Goal: Information Seeking & Learning: Find contact information

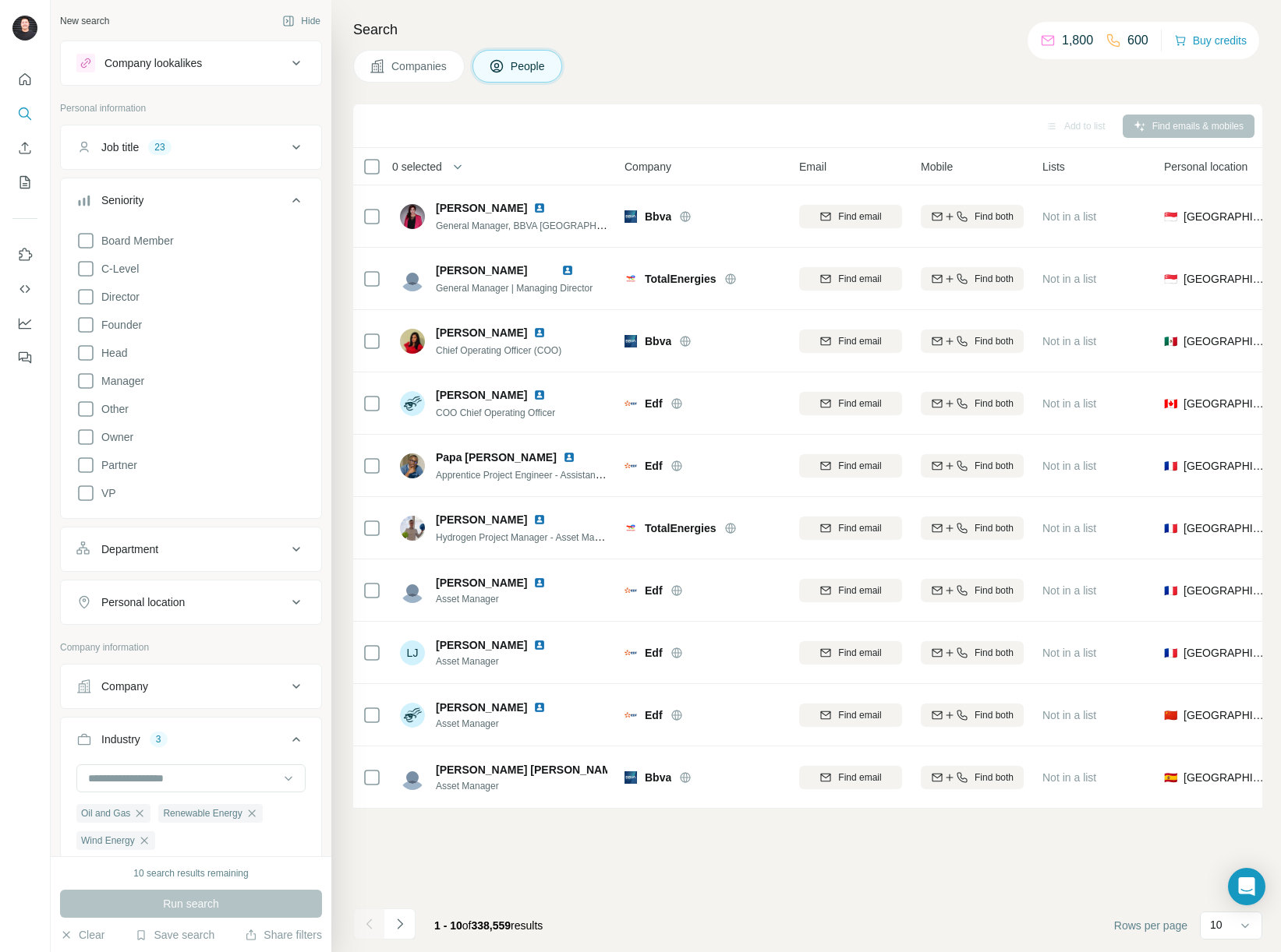
click at [259, 156] on button "Job title 23" at bounding box center [191, 147] width 260 height 38
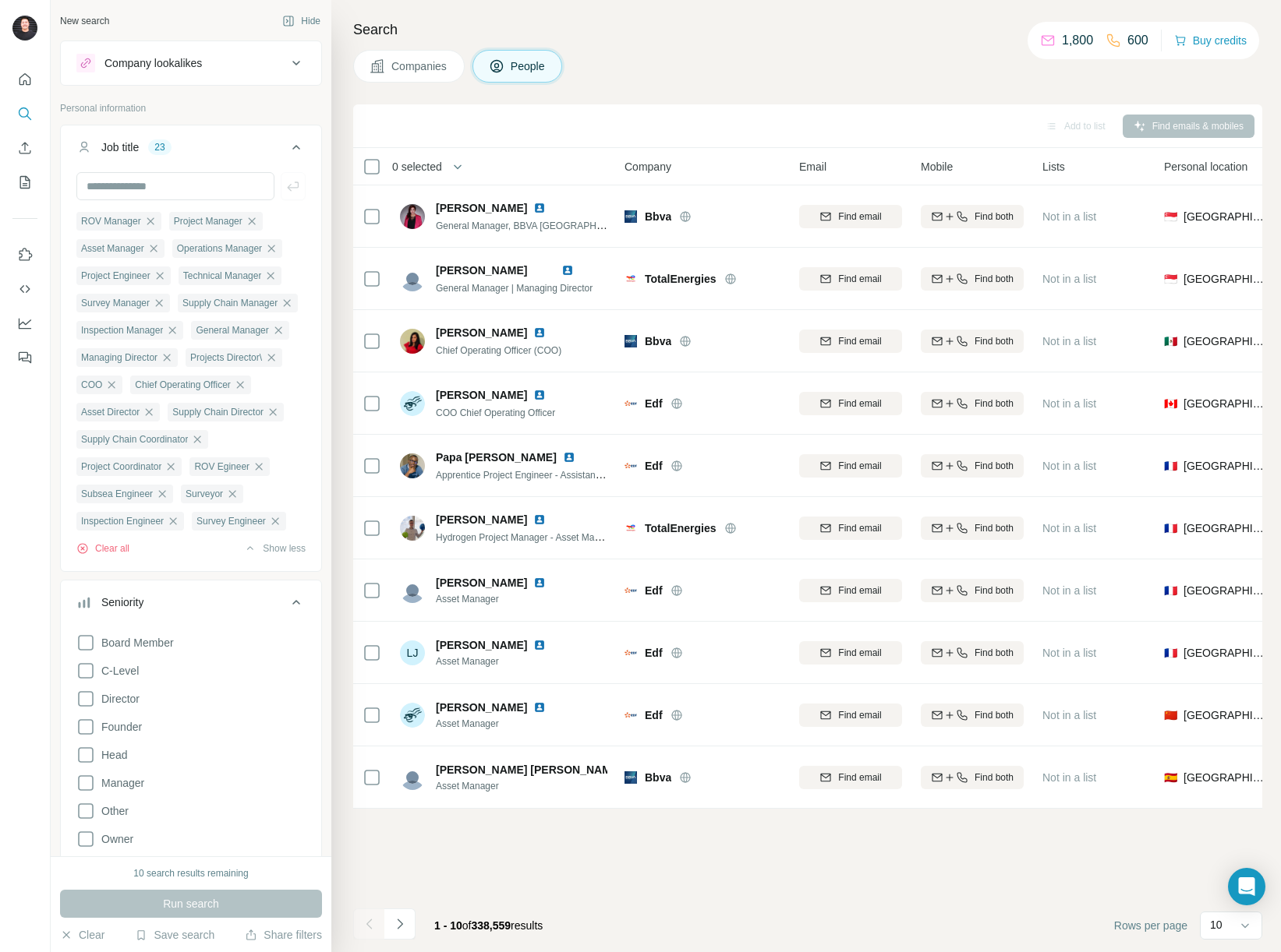
click at [1132, 42] on p "600" at bounding box center [1138, 41] width 21 height 18
click at [293, 605] on icon at bounding box center [296, 602] width 7 height 5
drag, startPoint x: 293, startPoint y: 701, endPoint x: 309, endPoint y: 732, distance: 34.9
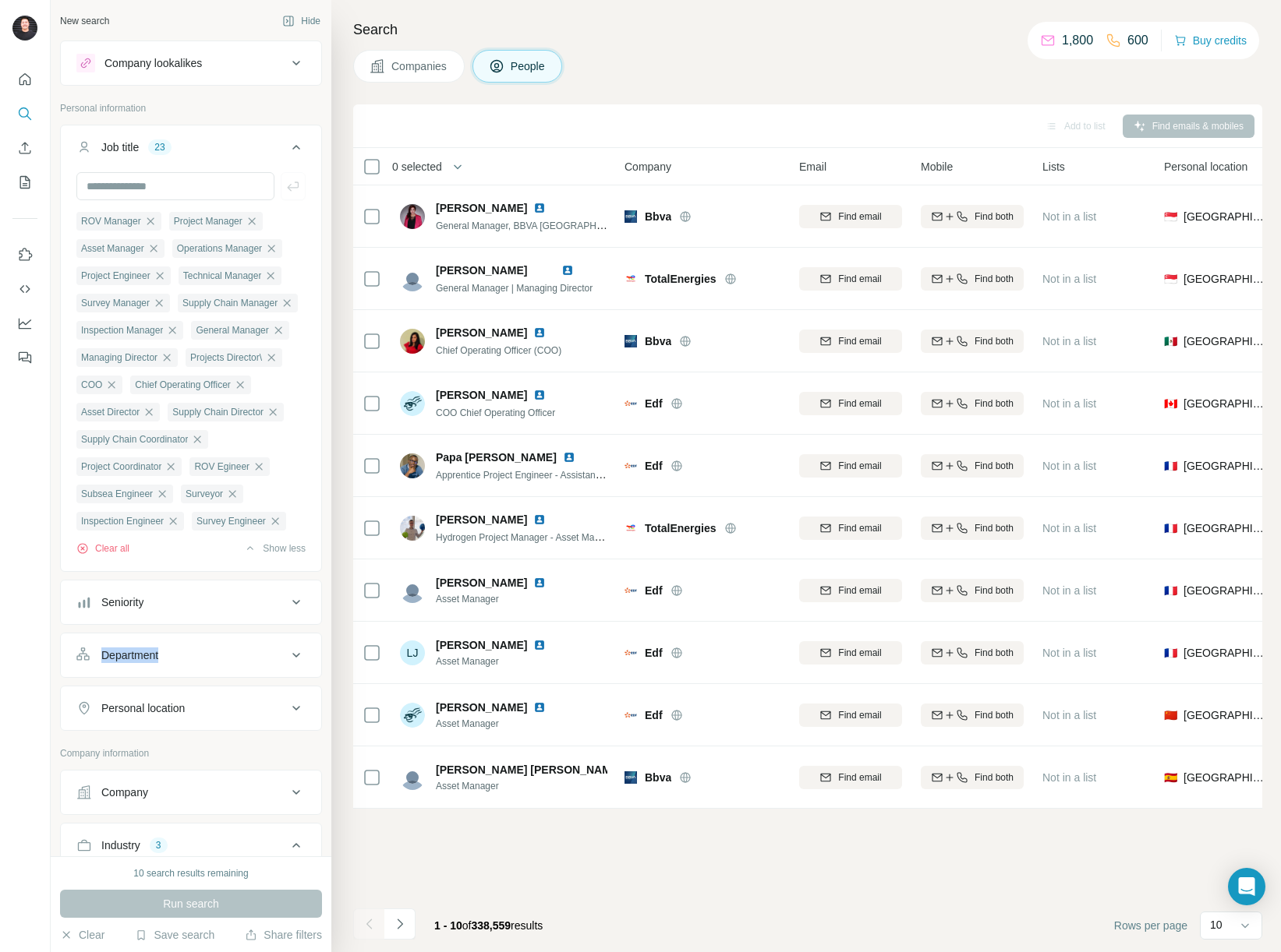
click at [309, 731] on ul "Job title 23 ROV Manager Project Manager Asset Manager Operations Manager Proje…" at bounding box center [191, 427] width 262 height 606
drag, startPoint x: 568, startPoint y: 934, endPoint x: 481, endPoint y: 925, distance: 87.5
click at [481, 925] on div "1 - 10 of 338,559 results" at bounding box center [488, 925] width 133 height 34
click at [496, 926] on span "338,559" at bounding box center [491, 926] width 40 height 13
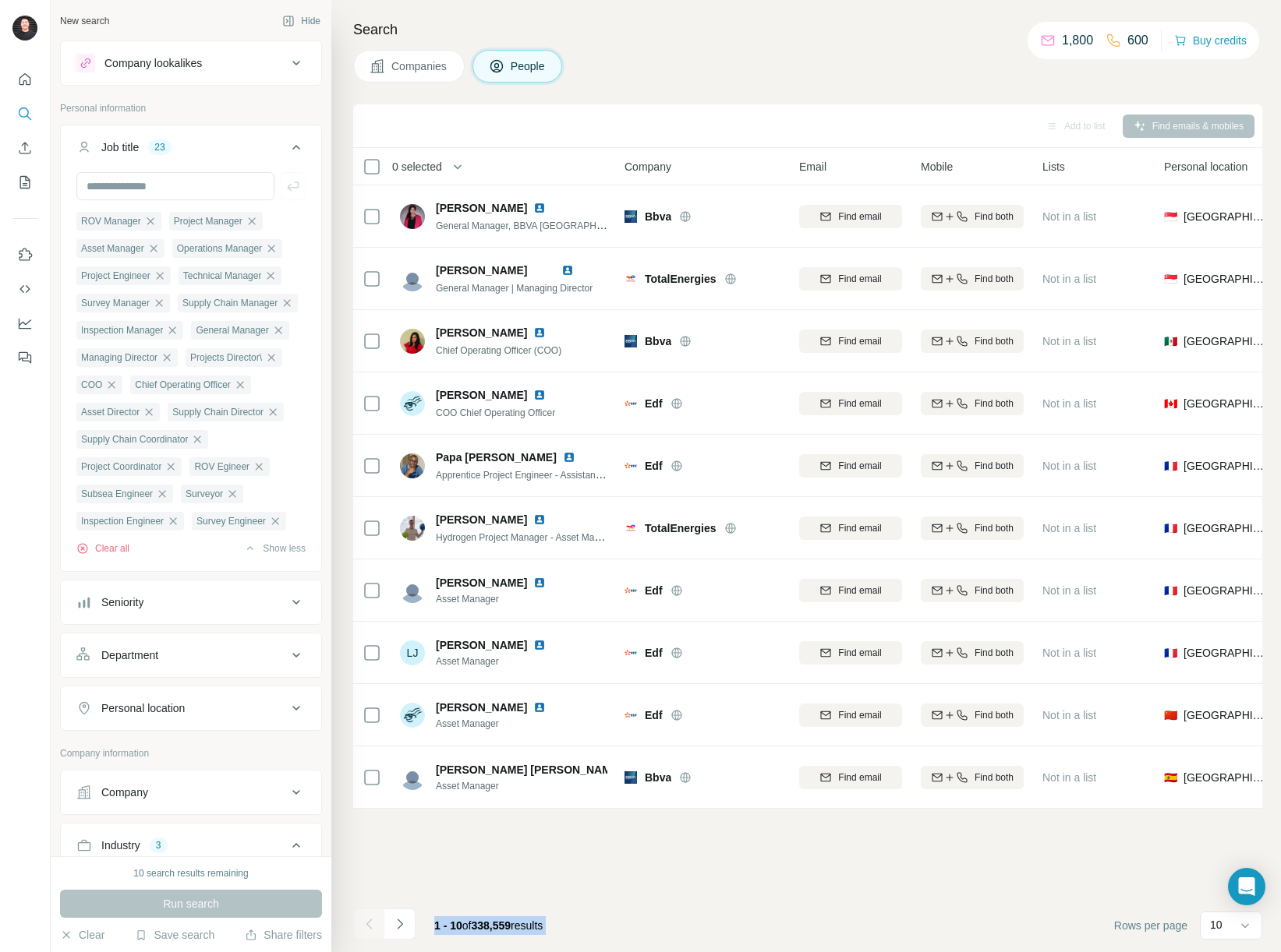
click at [496, 926] on span "338,559" at bounding box center [491, 926] width 40 height 13
click at [505, 924] on span "338,559" at bounding box center [491, 926] width 40 height 13
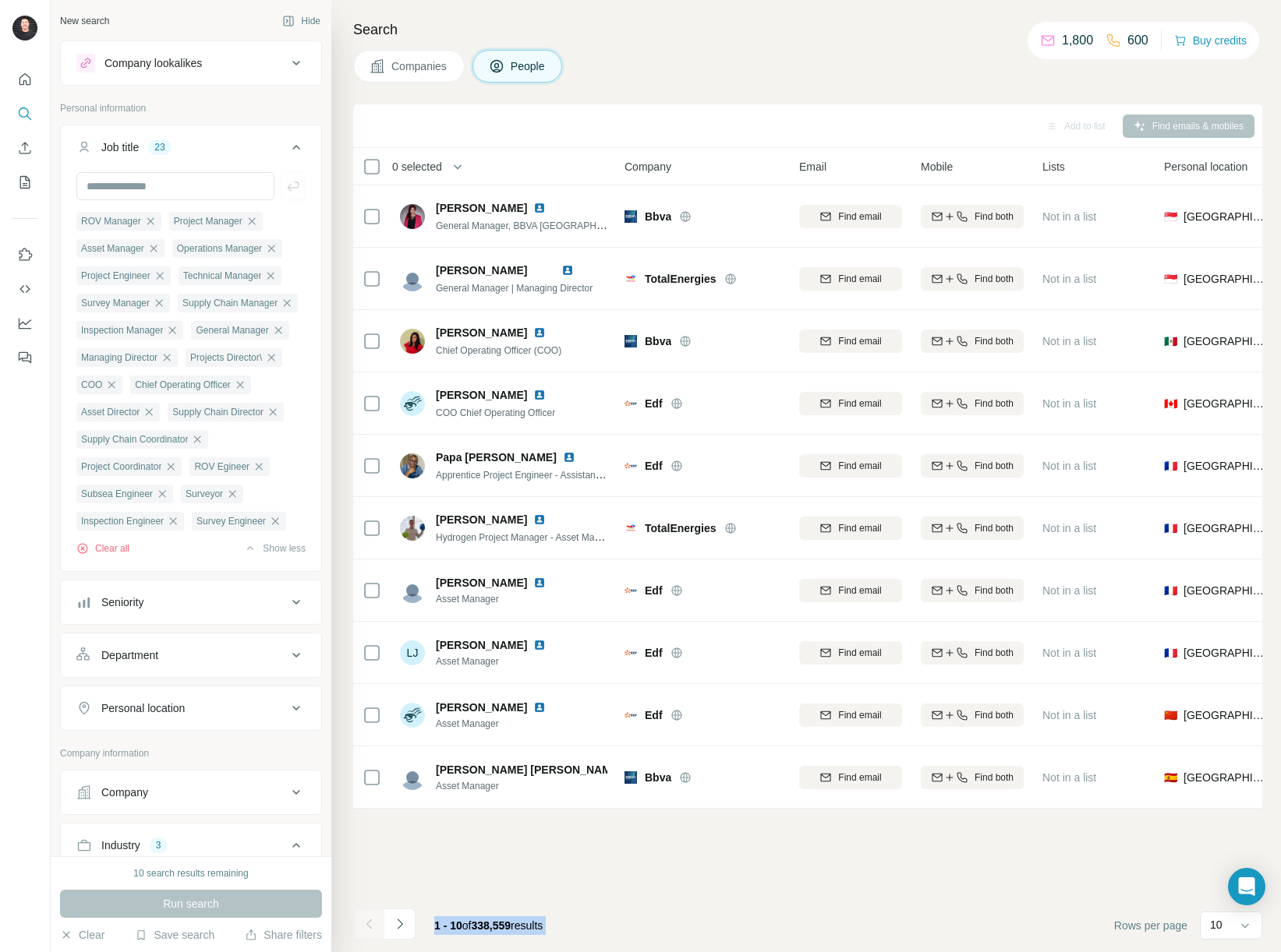
click at [505, 924] on span "338,559" at bounding box center [491, 926] width 40 height 13
click at [556, 927] on div "1 - 10 of 338,559 results" at bounding box center [488, 925] width 133 height 34
drag, startPoint x: 526, startPoint y: 926, endPoint x: 480, endPoint y: 926, distance: 46.0
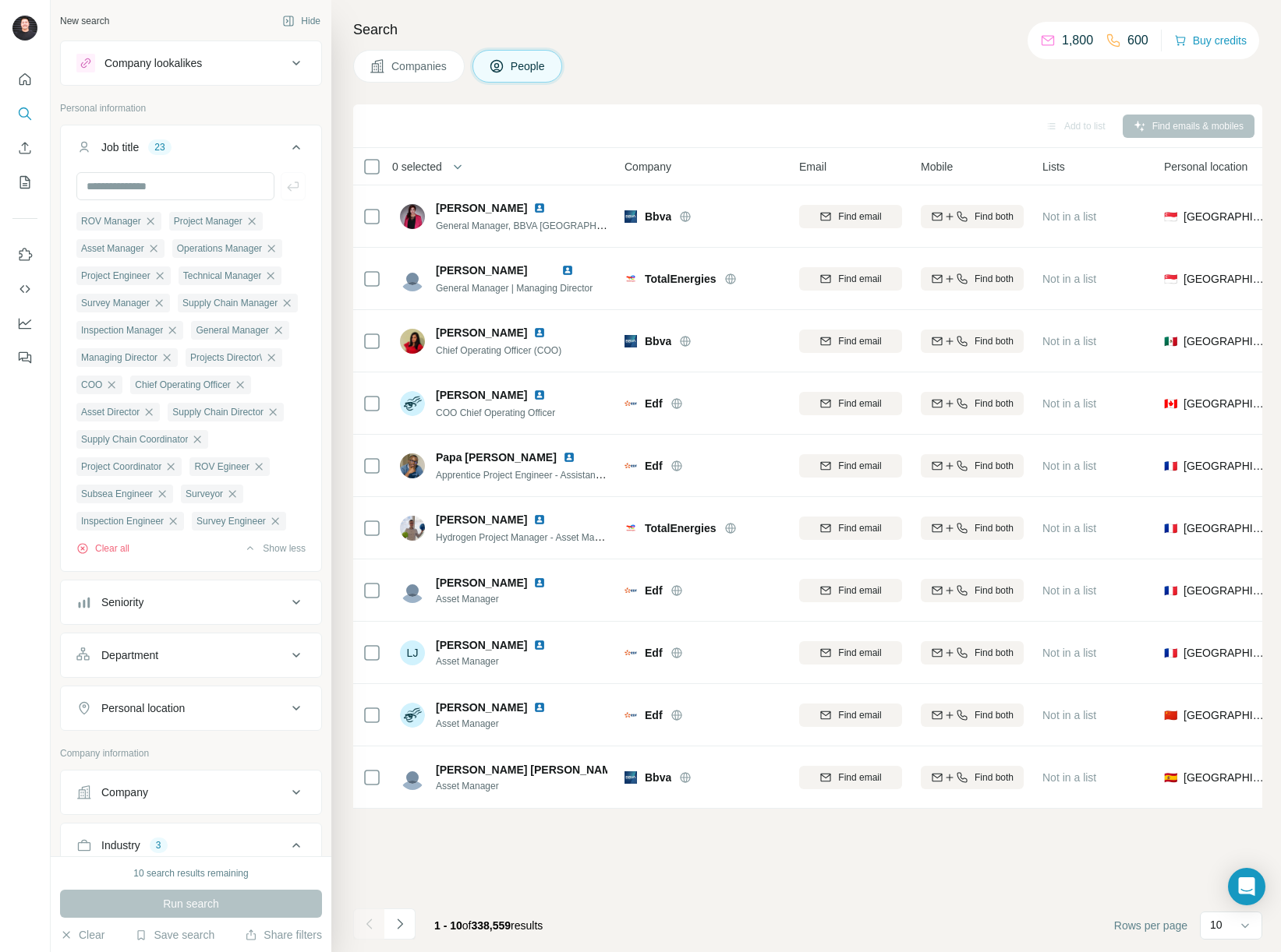
click at [480, 926] on span "1 - 10 of 338,559 results" at bounding box center [488, 926] width 108 height 13
click at [469, 933] on div "1 - 10 of 338,559 results" at bounding box center [488, 925] width 133 height 34
drag, startPoint x: 480, startPoint y: 926, endPoint x: 525, endPoint y: 926, distance: 45.0
click at [525, 926] on span "1 - 10 of 338,559 results" at bounding box center [488, 926] width 108 height 13
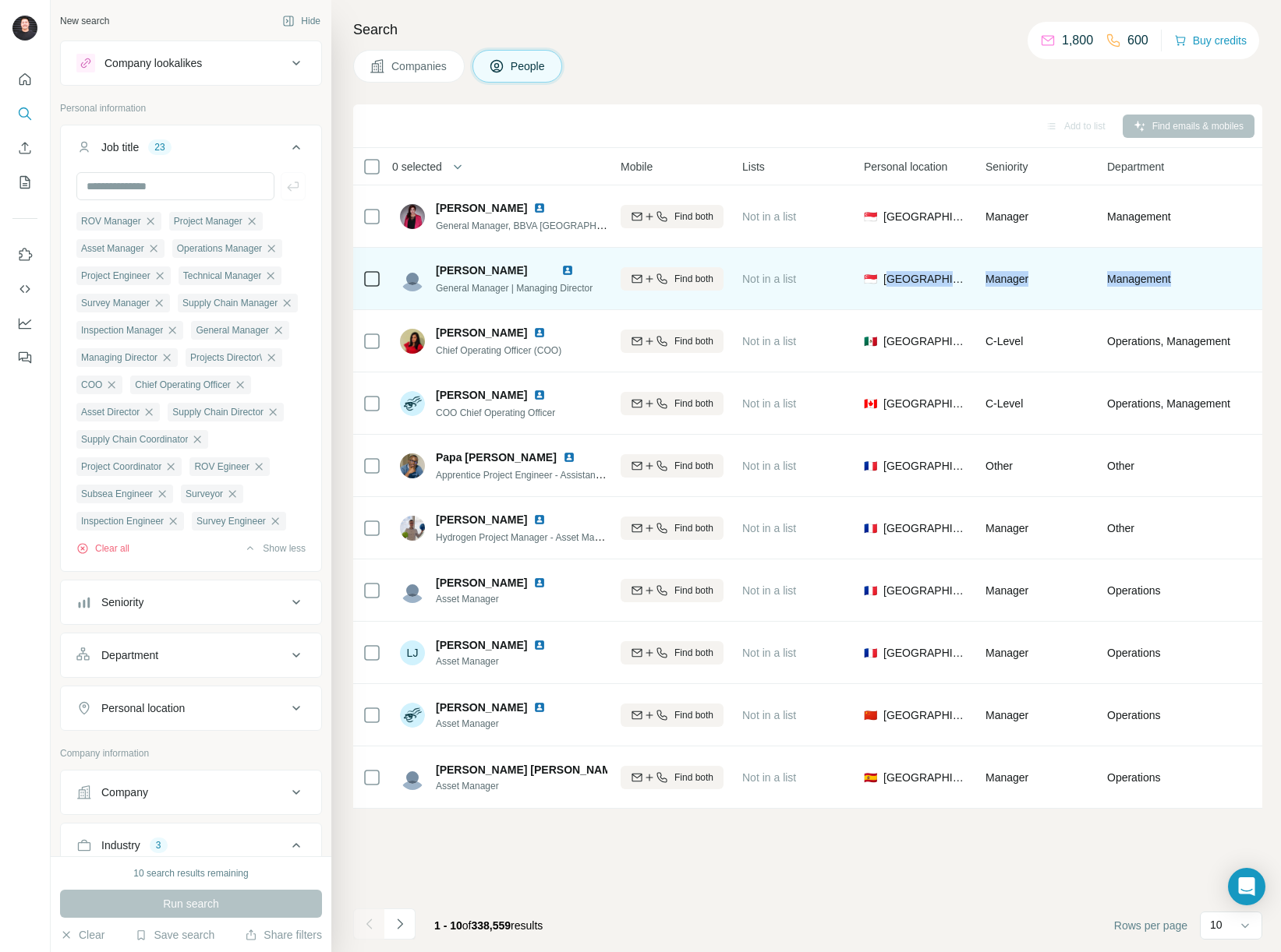
scroll to position [0, 440]
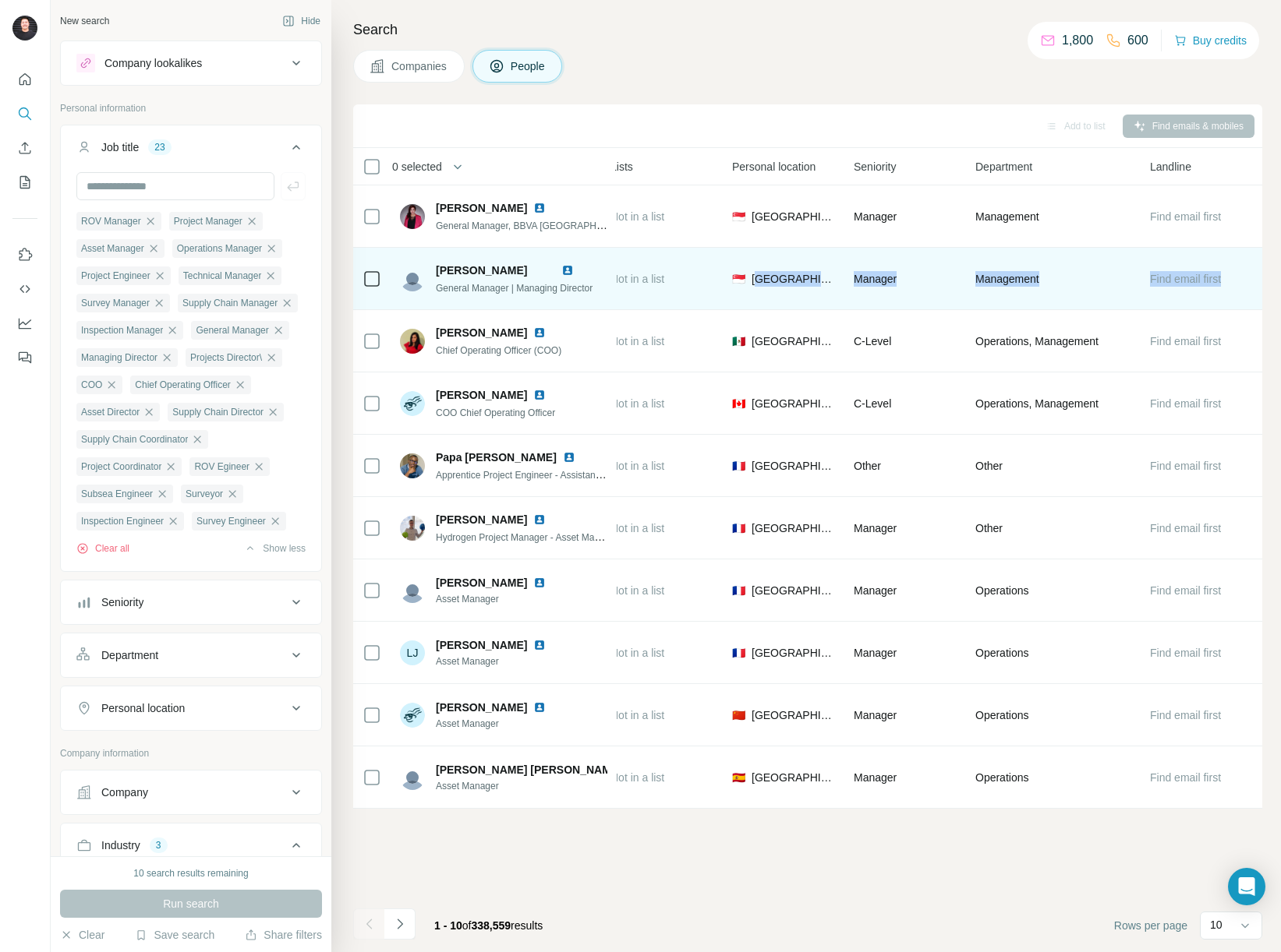
drag, startPoint x: 1191, startPoint y: 282, endPoint x: 1244, endPoint y: 275, distance: 53.5
click at [0, 0] on tr "[PERSON_NAME] General Manager | Managing Director TotalEnergies Find email Find…" at bounding box center [0, 0] width 0 height 0
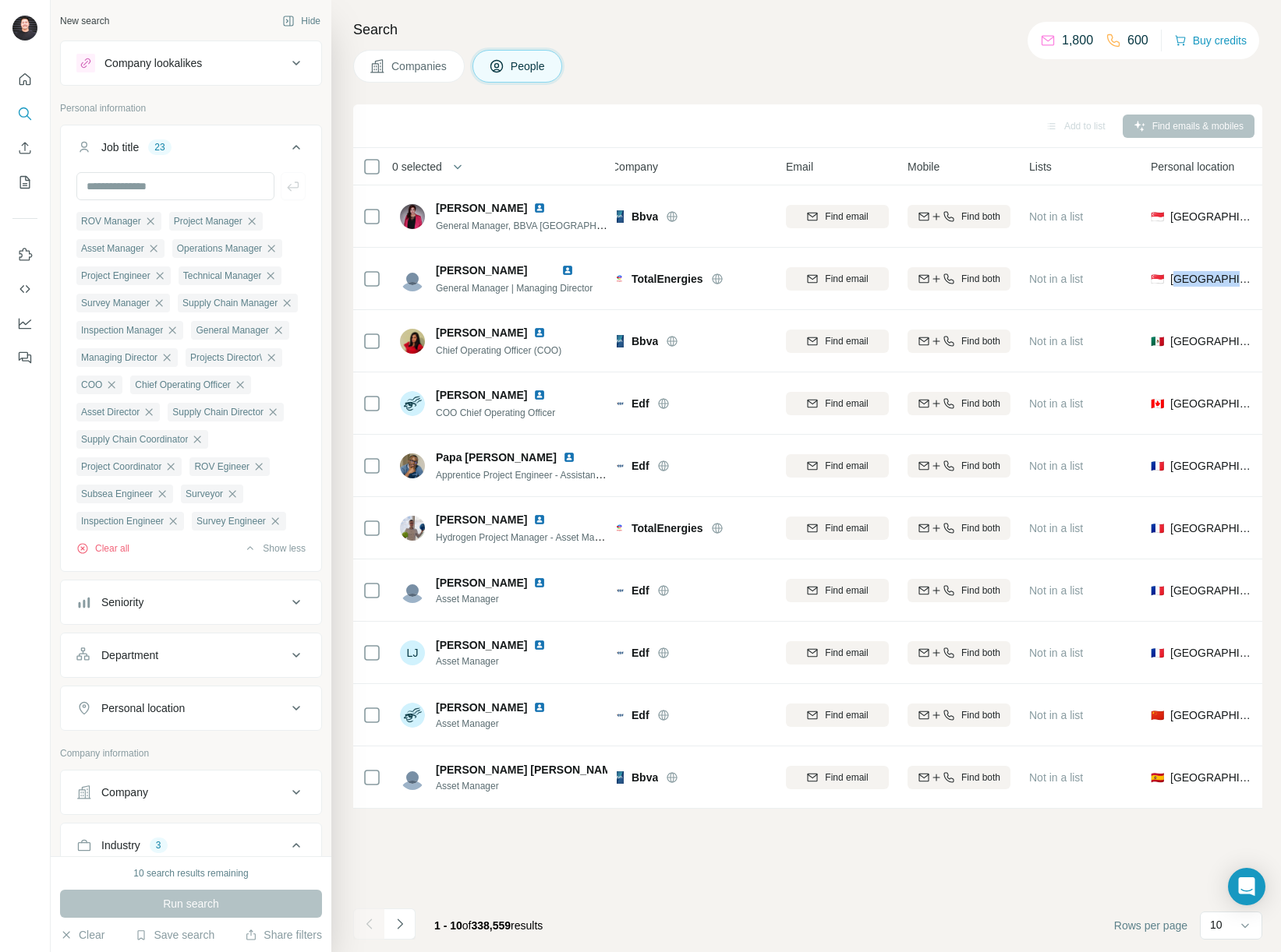
scroll to position [0, 0]
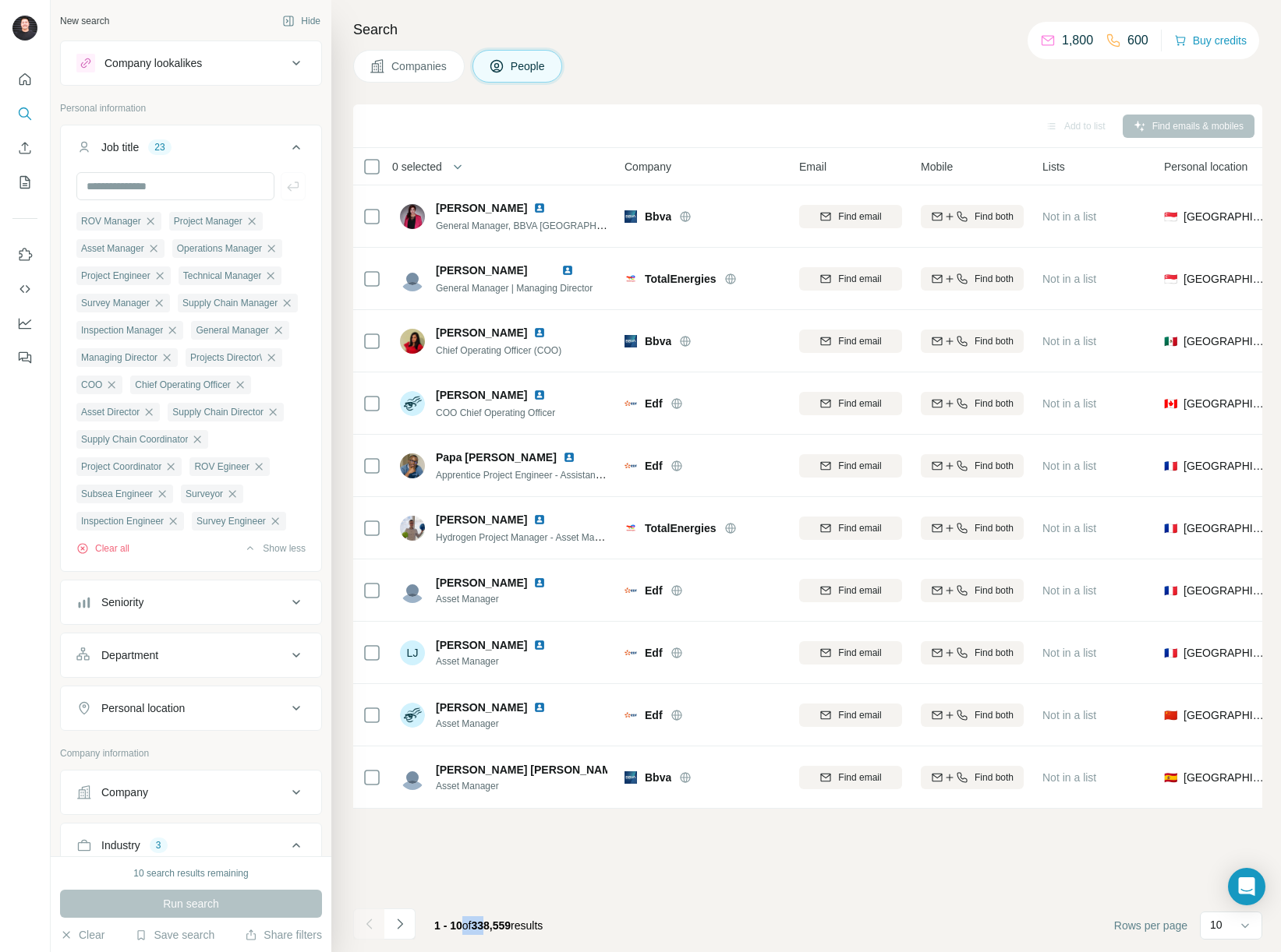
drag, startPoint x: 461, startPoint y: 922, endPoint x: 485, endPoint y: 924, distance: 24.1
click at [485, 924] on span "1 - 10 of 338,559 results" at bounding box center [488, 926] width 108 height 13
click at [489, 924] on span "338,559" at bounding box center [491, 926] width 40 height 13
